Goal: Task Accomplishment & Management: Manage account settings

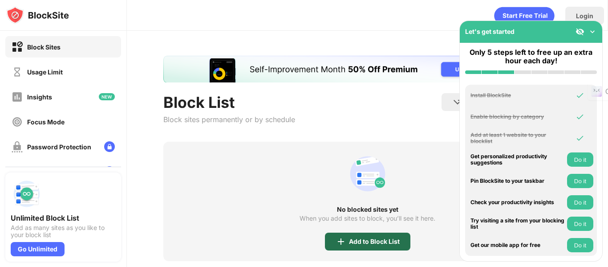
click at [349, 242] on div "Add to Block List" at bounding box center [374, 241] width 51 height 7
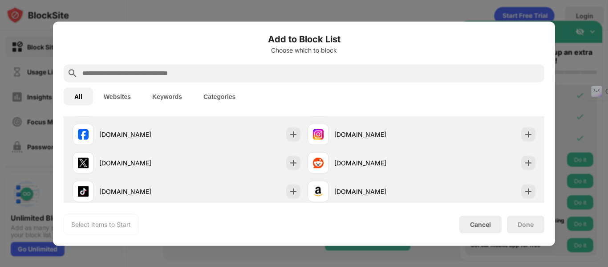
scroll to position [180, 0]
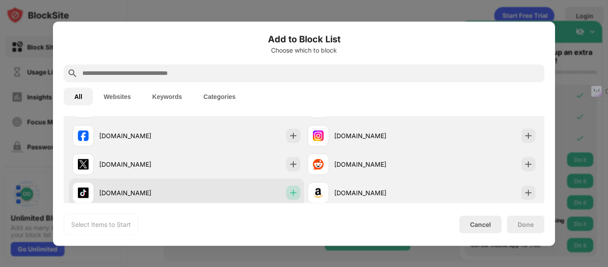
click at [289, 188] on img at bounding box center [293, 192] width 9 height 9
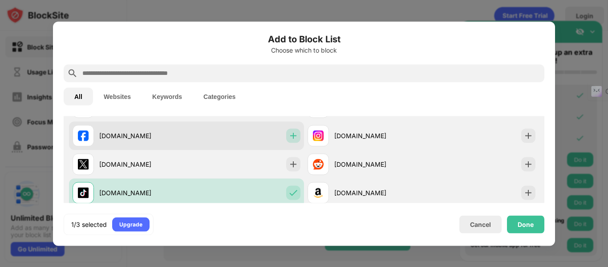
click at [292, 136] on img at bounding box center [293, 135] width 9 height 9
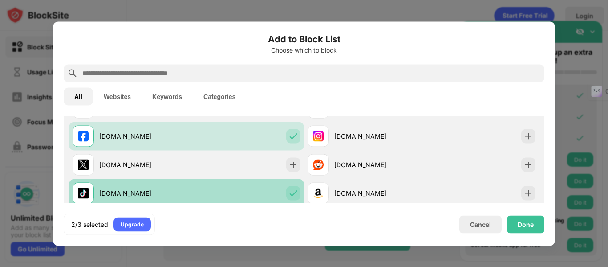
scroll to position [0, 0]
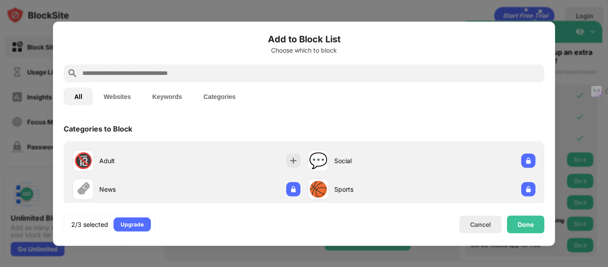
click at [125, 98] on button "Websites" at bounding box center [117, 96] width 49 height 18
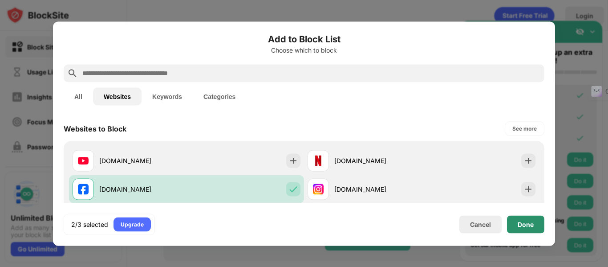
click at [526, 222] on div "Done" at bounding box center [526, 223] width 16 height 7
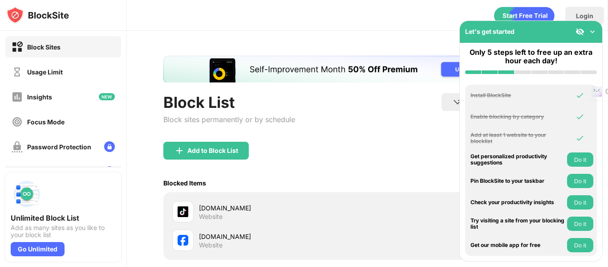
scroll to position [94, 0]
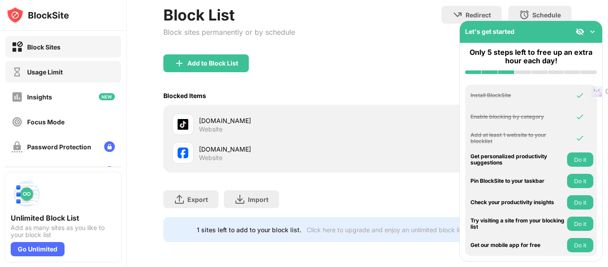
click at [59, 67] on div "Usage Limit" at bounding box center [37, 71] width 51 height 11
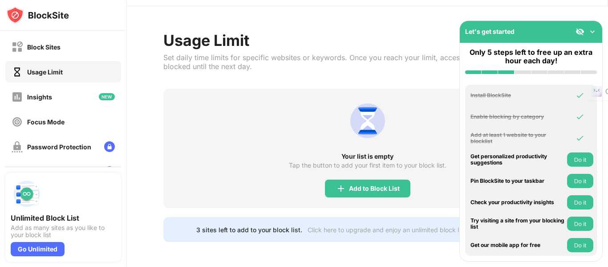
scroll to position [31, 0]
click at [49, 101] on div "Insights" at bounding box center [32, 96] width 41 height 11
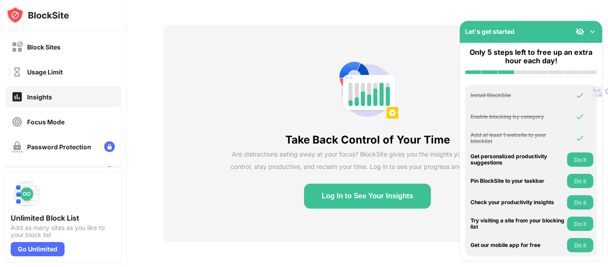
scroll to position [37, 0]
click at [49, 101] on div "Insights" at bounding box center [32, 97] width 41 height 12
